Goal: Find specific page/section

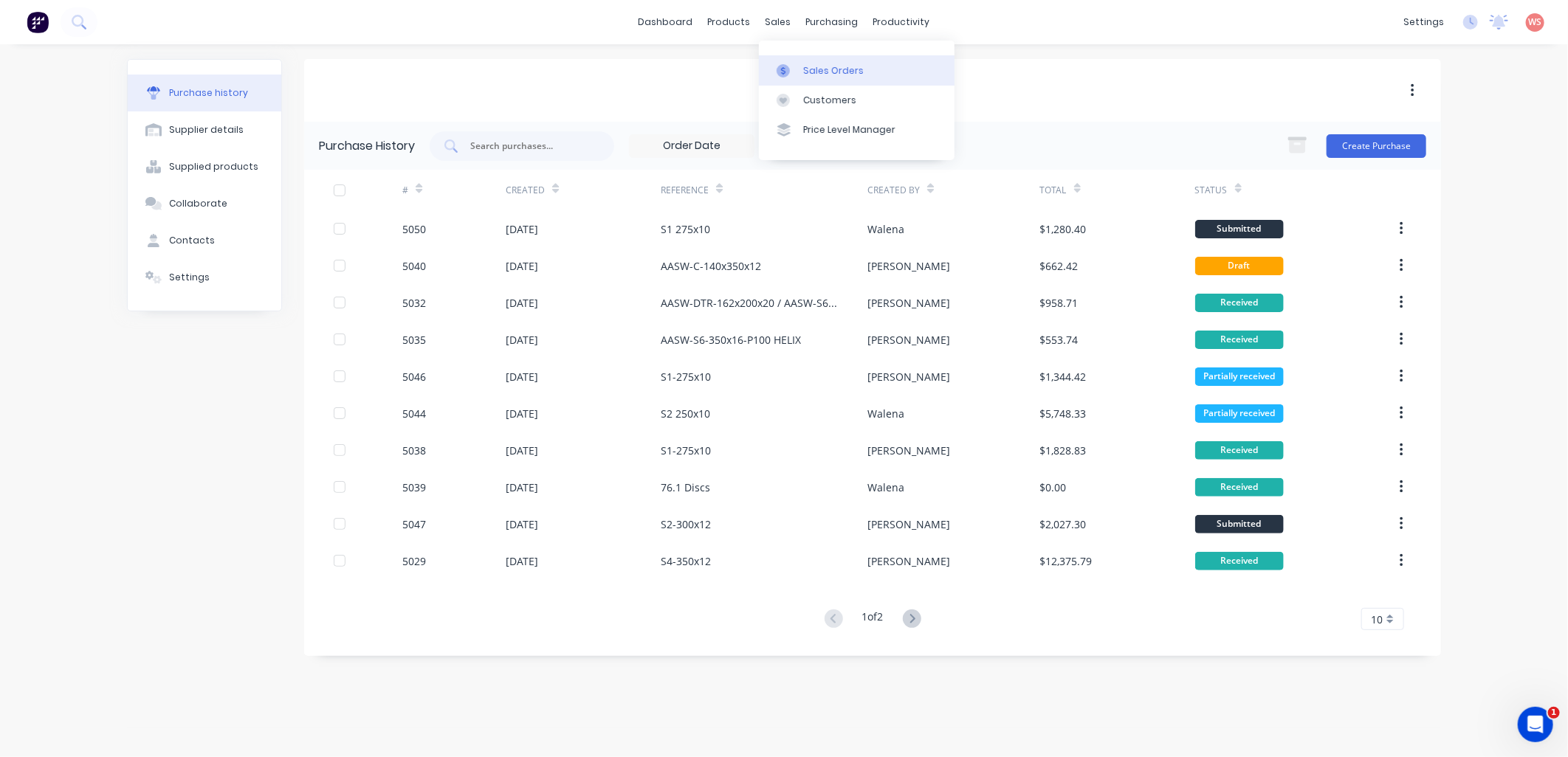
click at [823, 71] on div "Sales Orders" at bounding box center [834, 71] width 60 height 13
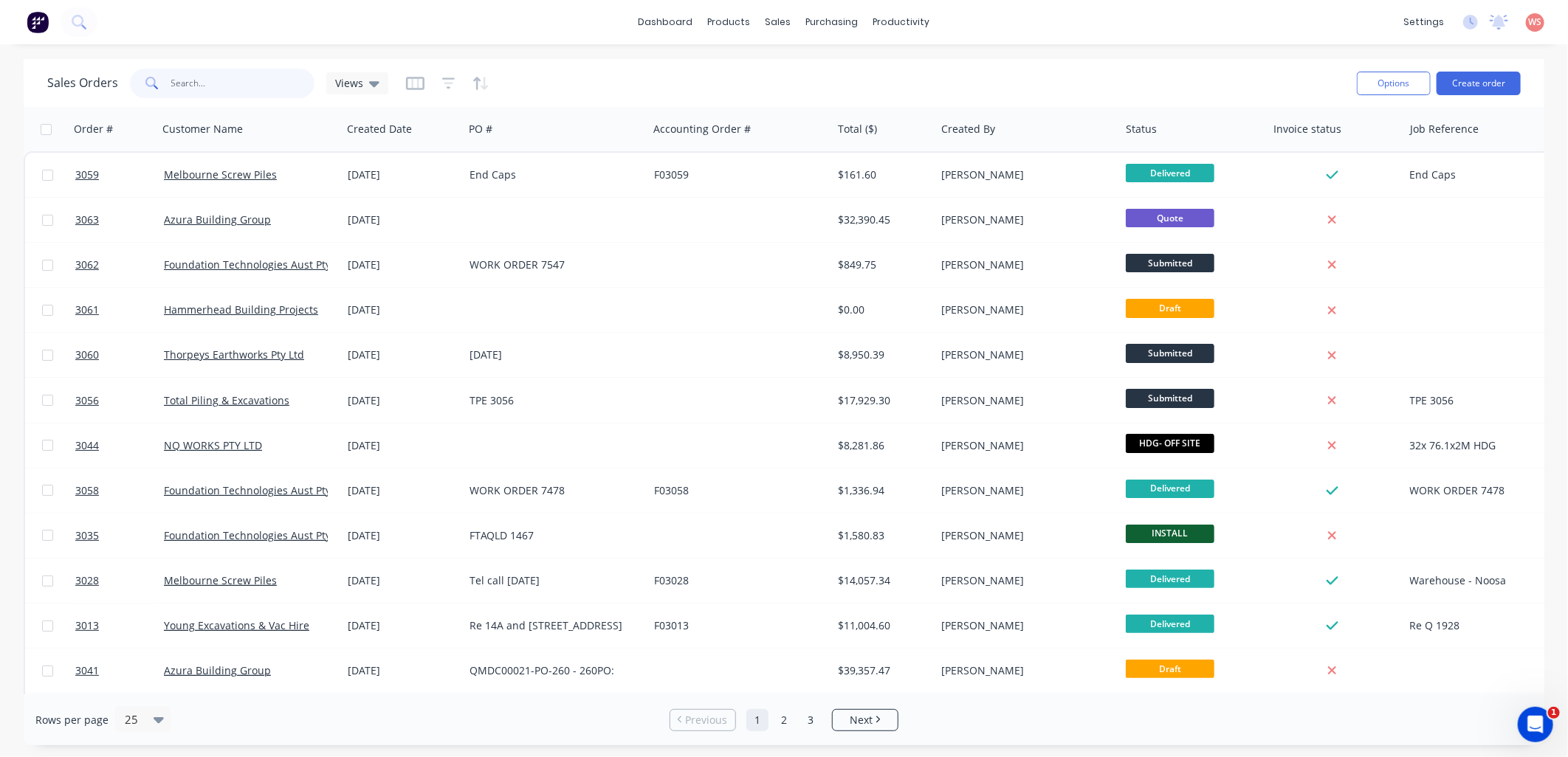
click at [171, 87] on input "text" at bounding box center [243, 83] width 144 height 29
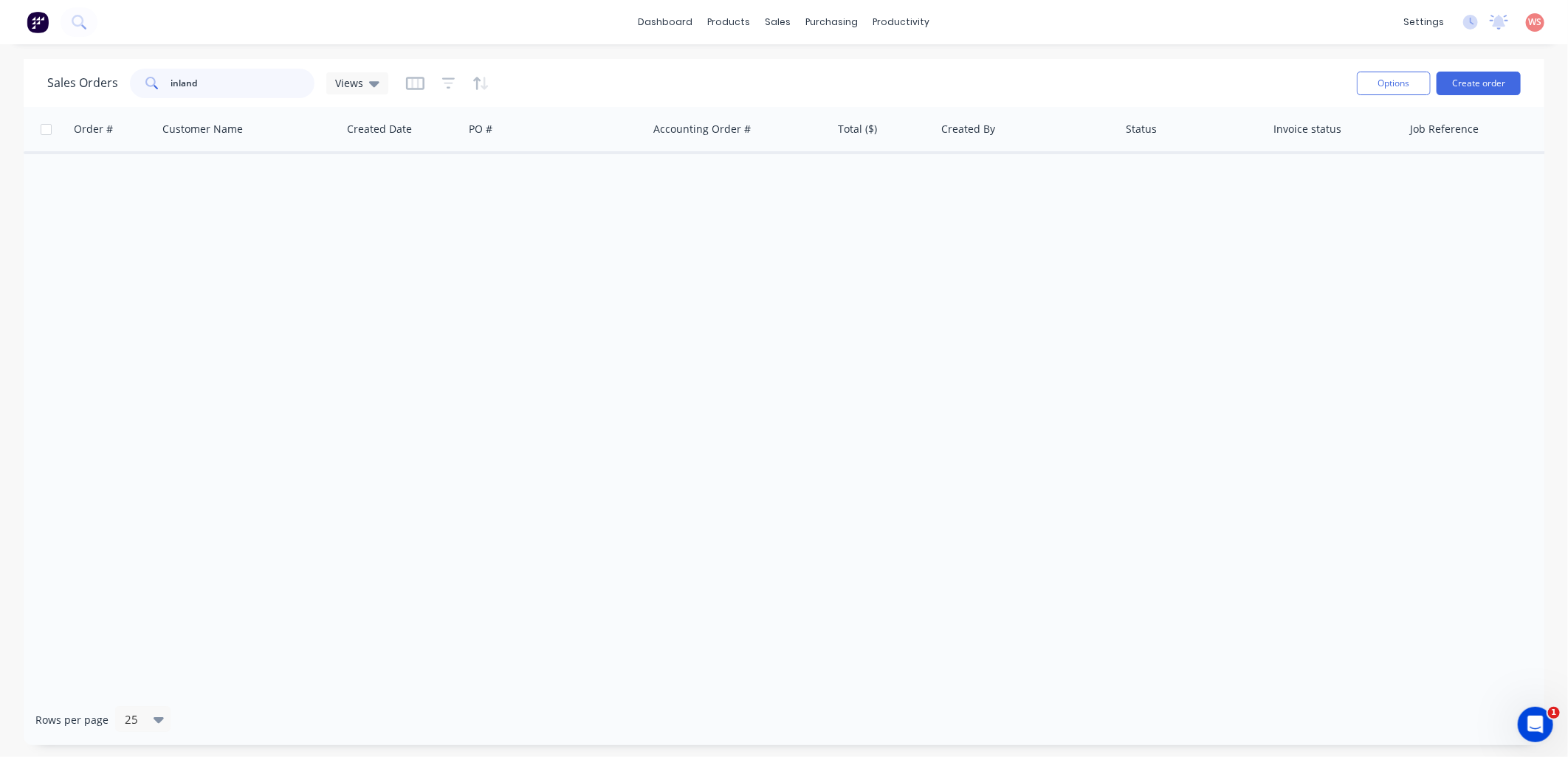
drag, startPoint x: 217, startPoint y: 82, endPoint x: 99, endPoint y: 93, distance: 118.5
click at [99, 93] on div "Sales Orders inland Views" at bounding box center [218, 83] width 341 height 29
type input "rhomberg"
click at [822, 96] on div "Customers" at bounding box center [830, 100] width 53 height 13
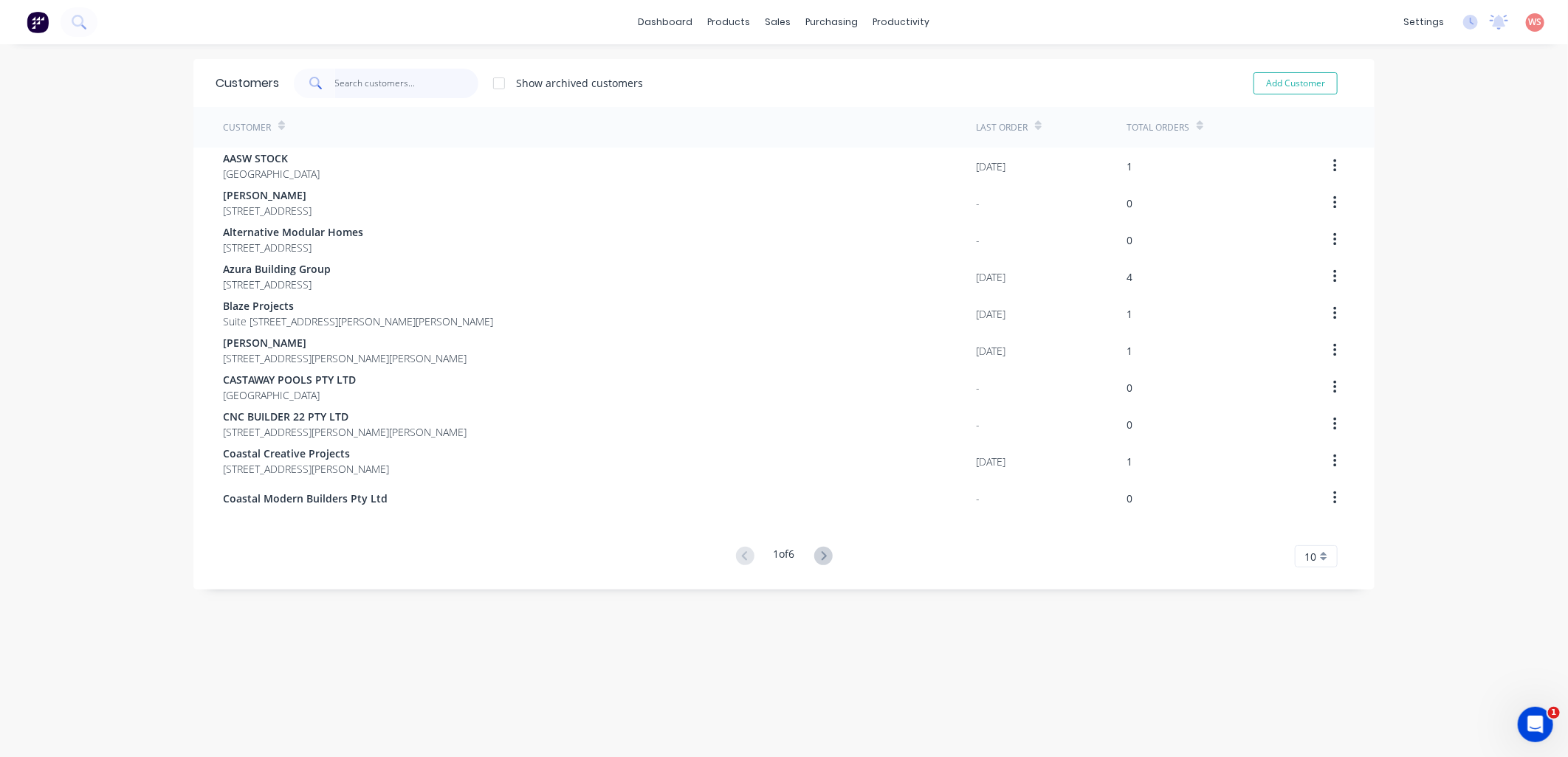
click at [449, 79] on input "text" at bounding box center [406, 83] width 144 height 29
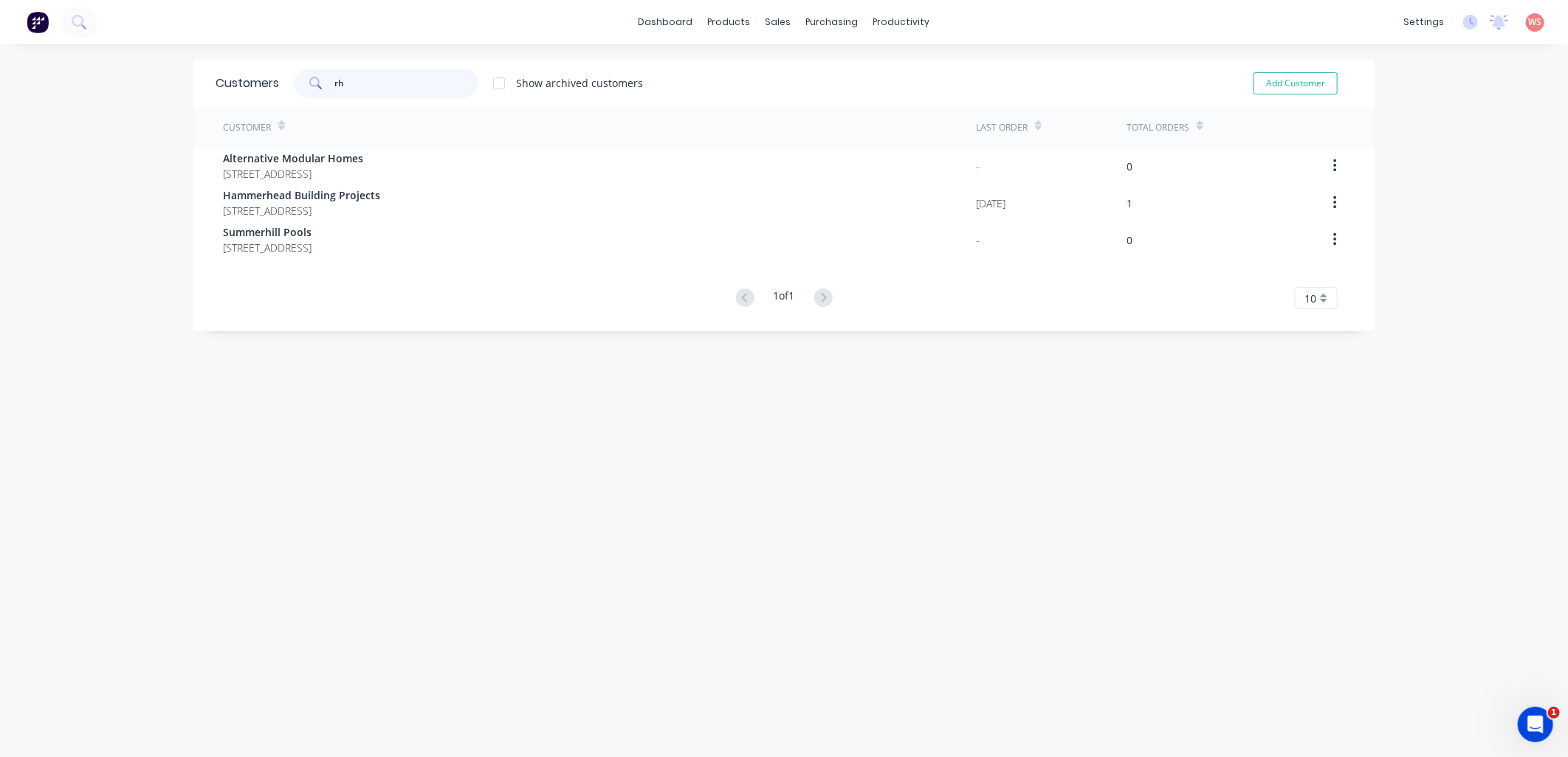
type input "rh"
